Goal: Check status: Check status

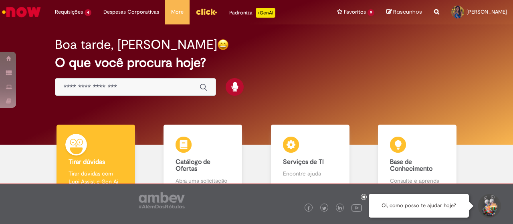
click at [91, 95] on div "Global" at bounding box center [135, 87] width 161 height 18
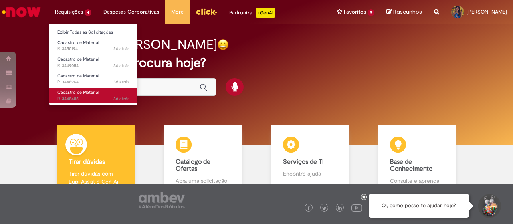
click at [80, 97] on span "3d atrás 3 dias atrás R13448485" at bounding box center [93, 99] width 72 height 6
click at [91, 98] on span "3d atrás 3 dias atrás R13448485" at bounding box center [93, 99] width 72 height 6
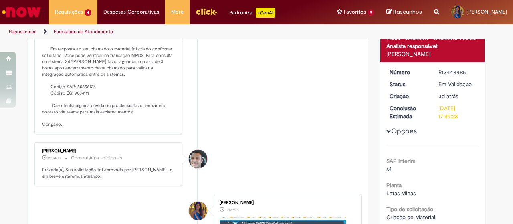
scroll to position [126, 0]
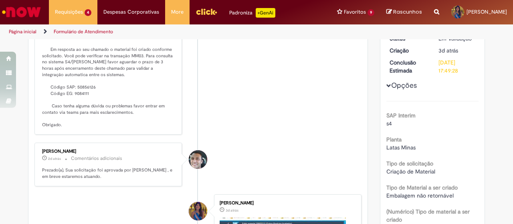
click at [84, 97] on p "Solução Proposta: Olá! Tudo bem? Em resposta ao seu chamado o material foi cria…" at bounding box center [108, 75] width 133 height 106
drag, startPoint x: 85, startPoint y: 105, endPoint x: 44, endPoint y: 97, distance: 42.0
click at [44, 97] on p "Solução Proposta: Olá! Tudo bem? Em resposta ao seu chamado o material foi cria…" at bounding box center [108, 75] width 133 height 106
click at [103, 100] on p "Solução Proposta: Olá! Tudo bem? Em resposta ao seu chamado o material foi cria…" at bounding box center [108, 75] width 133 height 106
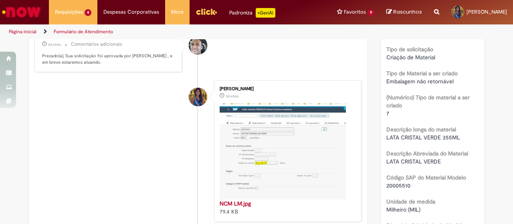
scroll to position [240, 0]
drag, startPoint x: 459, startPoint y: 137, endPoint x: 378, endPoint y: 136, distance: 81.3
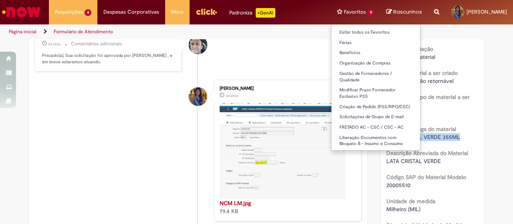
copy span "LATA CRISTAL VERDE 355ML"
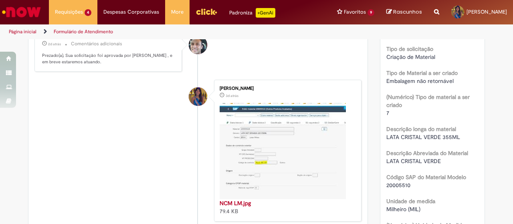
drag, startPoint x: 153, startPoint y: 91, endPoint x: 135, endPoint y: 110, distance: 25.8
click at [152, 92] on li "Beatriz Nunes Mariano 3d atrás 3 dias atrás NCM LM.jpg 79.4 KB" at bounding box center [197, 151] width 327 height 142
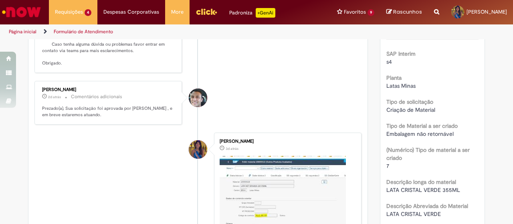
scroll to position [200, 0]
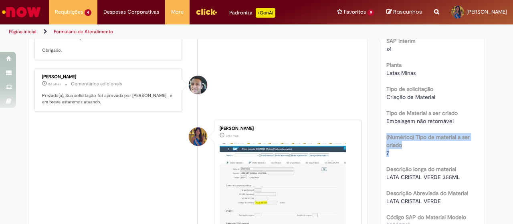
drag, startPoint x: 387, startPoint y: 153, endPoint x: 378, endPoint y: 135, distance: 20.3
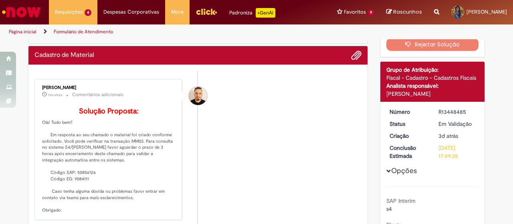
scroll to position [80, 0]
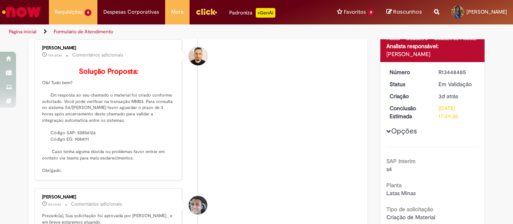
click at [81, 143] on p "Solução Proposta: Olá! Tudo bem? Em resposta ao seu chamado o material foi cria…" at bounding box center [108, 121] width 133 height 106
copy p "50856126"
click at [87, 140] on p "Solução Proposta: Olá! Tudo bem? Em resposta ao seu chamado o material foi cria…" at bounding box center [108, 121] width 133 height 106
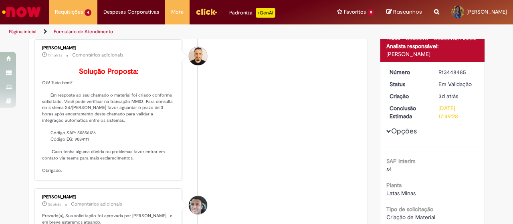
click at [87, 143] on p "Solução Proposta: Olá! Tudo bem? Em resposta ao seu chamado o material foi cria…" at bounding box center [108, 121] width 133 height 106
copy p "50856126"
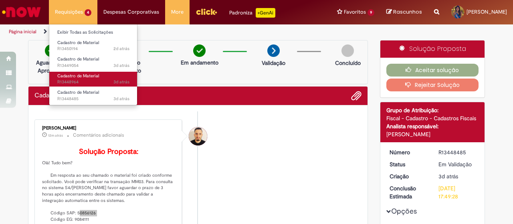
click at [90, 76] on span "Cadastro de Material" at bounding box center [78, 76] width 42 height 6
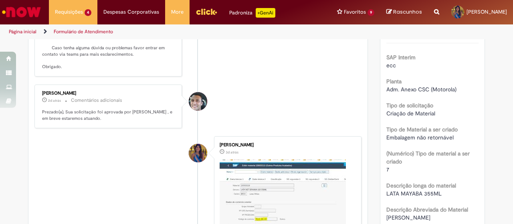
scroll to position [240, 0]
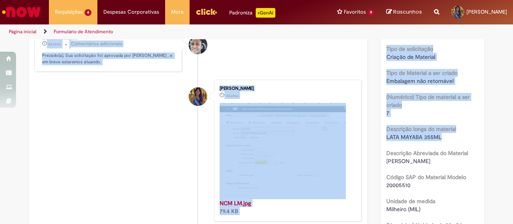
drag, startPoint x: 441, startPoint y: 137, endPoint x: 370, endPoint y: 136, distance: 70.5
copy div "Arnaldo Jose Vieira De Melo 14m atrás 14 minutos atrás Comentários adicionais S…"
click at [388, 83] on span "Embalagem não retornável" at bounding box center [419, 80] width 67 height 7
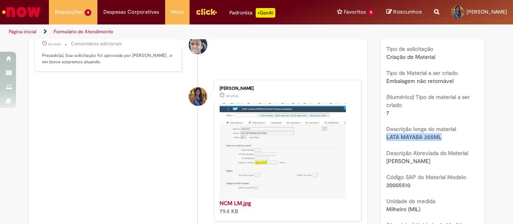
drag, startPoint x: 439, startPoint y: 136, endPoint x: 381, endPoint y: 138, distance: 57.3
copy span "LATA MAYABA 355ML"
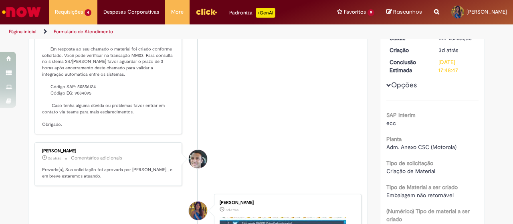
scroll to position [80, 0]
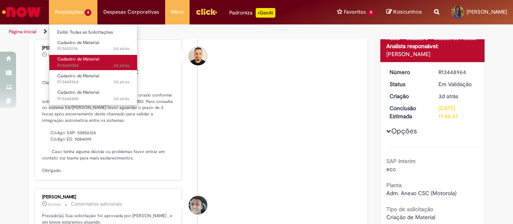
click at [93, 62] on link "Cadastro de Material 3d atrás 3 dias atrás R13449054" at bounding box center [93, 62] width 88 height 15
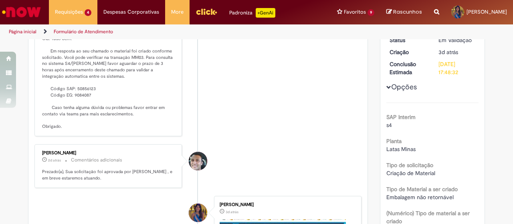
scroll to position [240, 0]
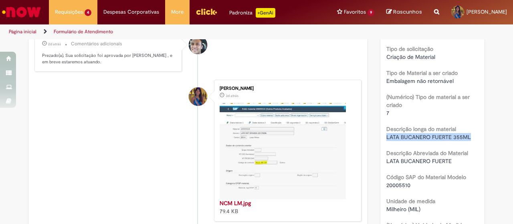
drag, startPoint x: 473, startPoint y: 137, endPoint x: 373, endPoint y: 136, distance: 99.4
copy span "LATA BUCANERO FUERTE 355ML"
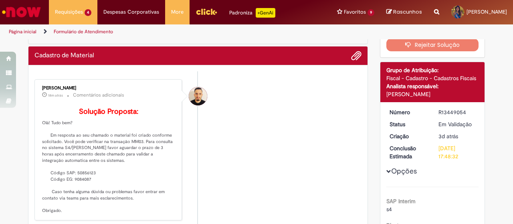
scroll to position [0, 0]
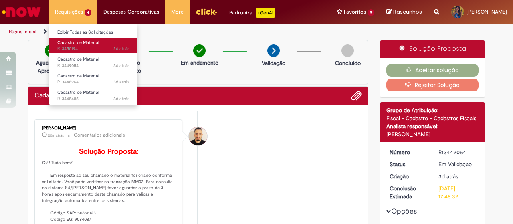
click at [85, 47] on span "2d atrás 2 dias atrás R13450194" at bounding box center [93, 49] width 72 height 6
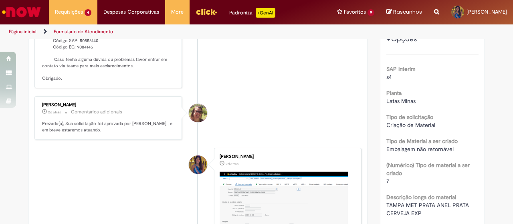
scroll to position [286, 0]
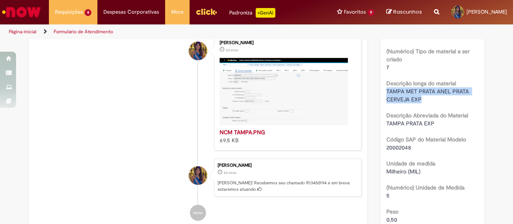
drag, startPoint x: 418, startPoint y: 98, endPoint x: 373, endPoint y: 91, distance: 46.2
click at [374, 91] on div "Solução Proposta Aceitar solução Rejeitar Solução Detalhes do tíquete Grupo de …" at bounding box center [432, 194] width 117 height 881
copy span "TAMPA MET PRATA ANEL PRATA CERVEJA EXP"
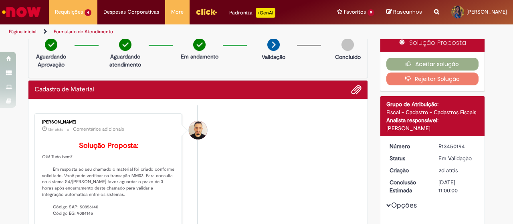
scroll to position [6, 0]
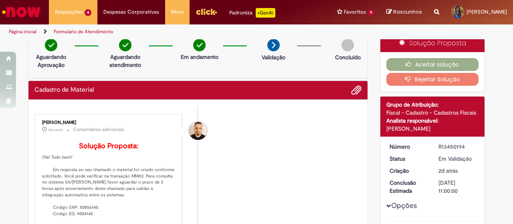
click at [30, 14] on img "Ir para a Homepage" at bounding box center [21, 12] width 41 height 16
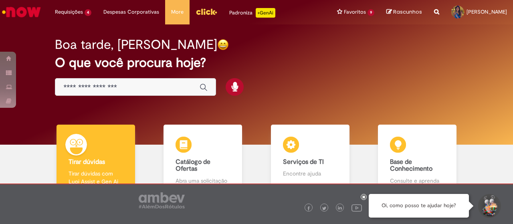
click at [137, 87] on input "Basta digitar aqui" at bounding box center [127, 87] width 128 height 9
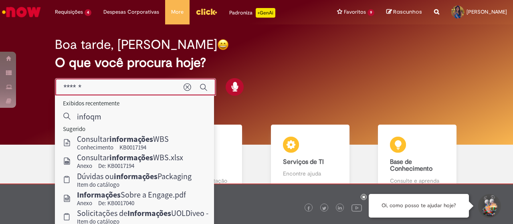
type input "****"
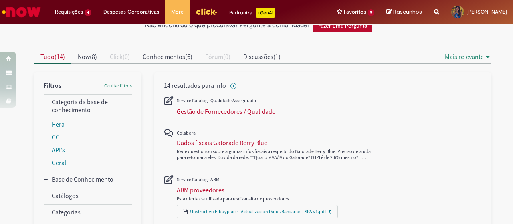
scroll to position [40, 0]
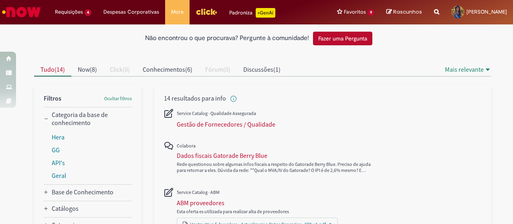
click at [15, 14] on img "Ir para a Homepage" at bounding box center [21, 12] width 41 height 16
